Goal: Information Seeking & Learning: Find specific fact

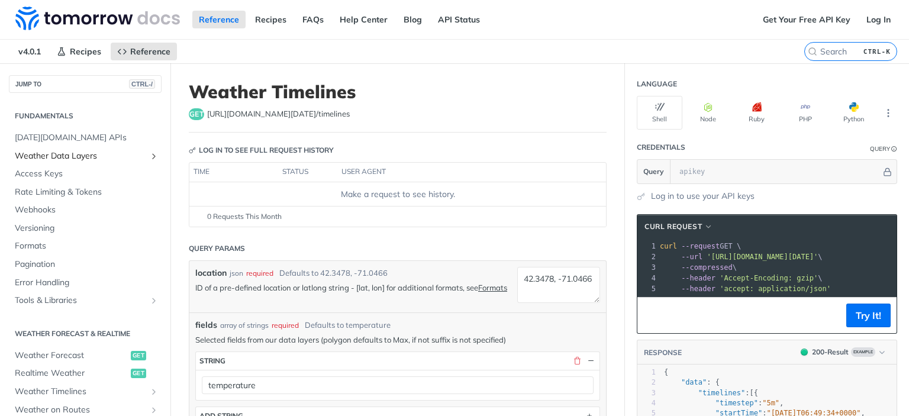
click at [133, 156] on span "Weather Data Layers" at bounding box center [80, 156] width 131 height 12
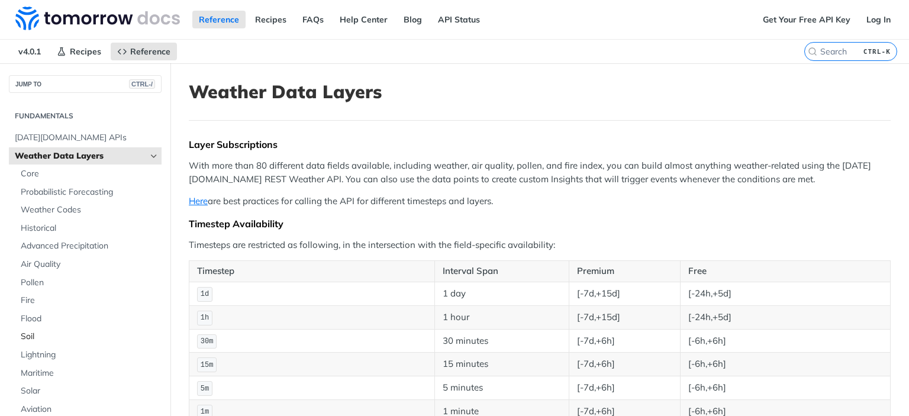
click at [38, 336] on span "Soil" at bounding box center [90, 337] width 138 height 12
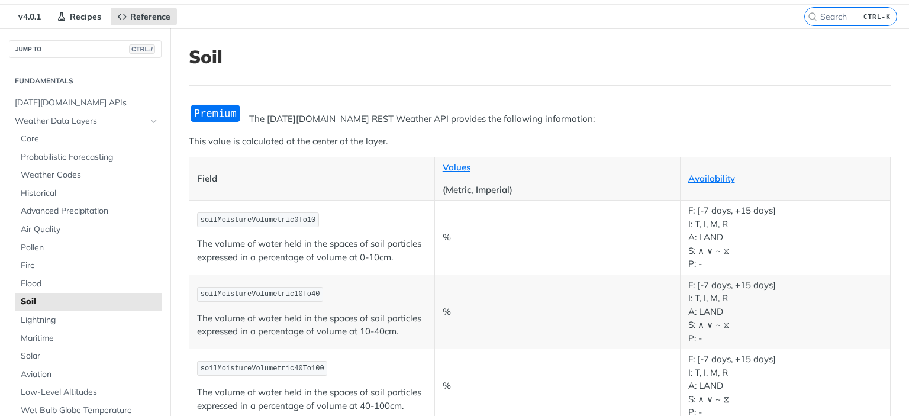
scroll to position [59, 0]
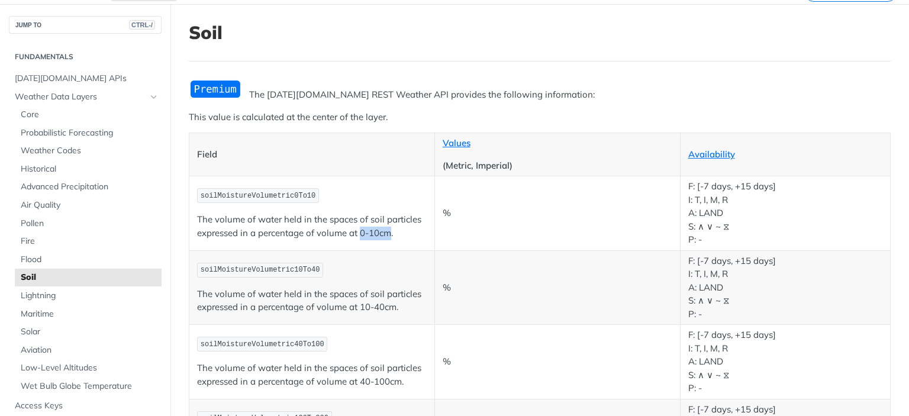
drag, startPoint x: 359, startPoint y: 236, endPoint x: 398, endPoint y: 230, distance: 38.9
click at [390, 233] on p "The volume of water held in the spaces of soil particles expressed in a percent…" at bounding box center [312, 226] width 230 height 27
copy p "0-10cm"
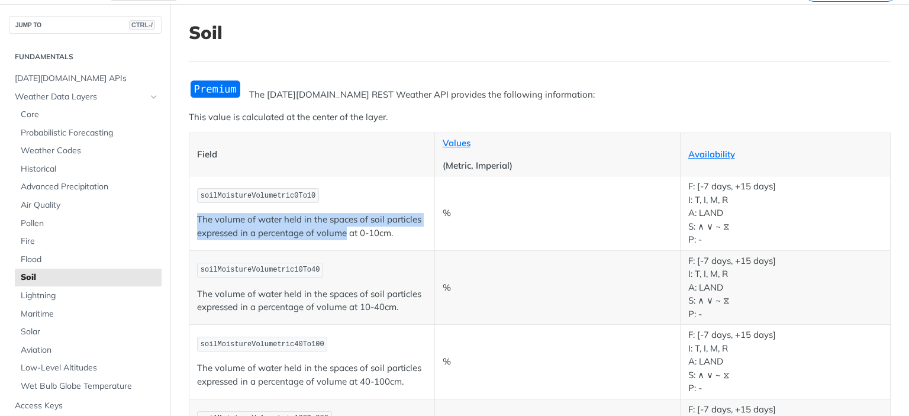
drag, startPoint x: 197, startPoint y: 217, endPoint x: 348, endPoint y: 232, distance: 151.7
click at [348, 232] on td "soilMoistureVolumetric0To10 The volume of water held in the spaces of soil part…" at bounding box center [312, 213] width 246 height 75
click at [405, 233] on p "The volume of water held in the spaces of soil particles expressed in a percent…" at bounding box center [312, 226] width 230 height 27
copy p "The volume of water held in the spaces of soil particles expressed in a percent…"
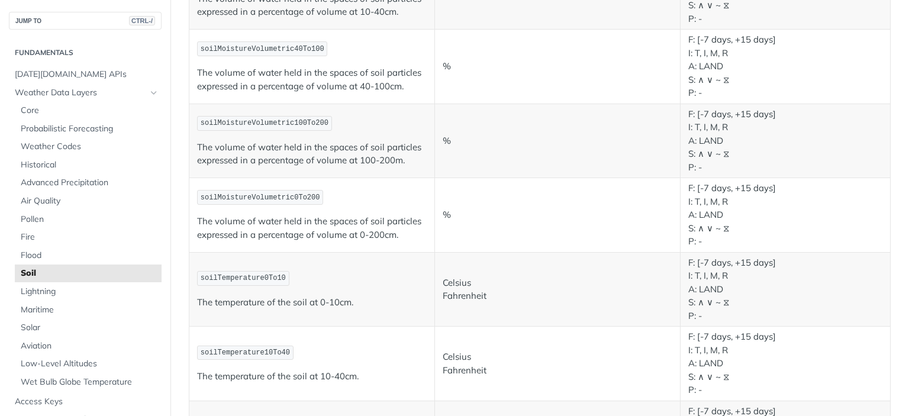
scroll to position [474, 0]
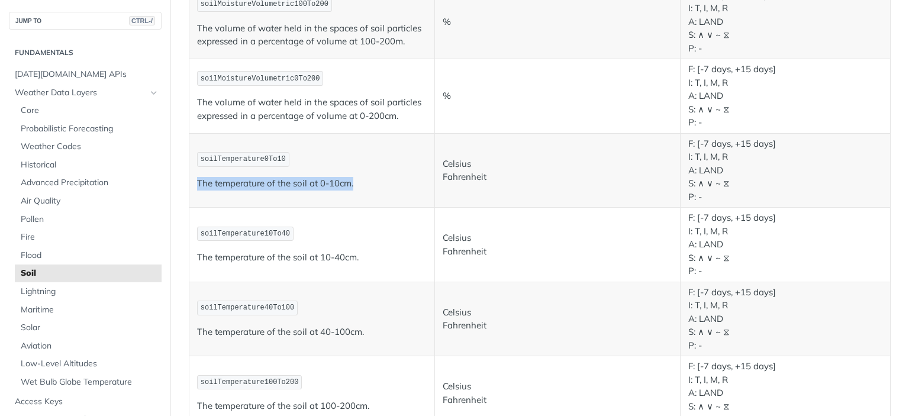
drag, startPoint x: 193, startPoint y: 182, endPoint x: 377, endPoint y: 179, distance: 183.6
click at [377, 179] on td "soilTemperature0To10 The temperature of the soil at 0-10cm." at bounding box center [312, 170] width 246 height 75
copy p "The temperature of the soil at 0-10cm."
